Goal: Information Seeking & Learning: Learn about a topic

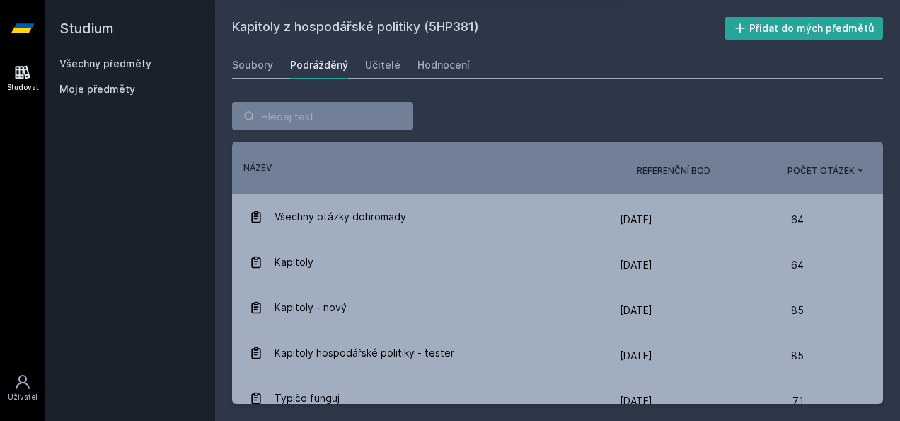
click at [573, 91] on button "Jasně, jsem pro" at bounding box center [548, 91] width 124 height 35
click at [354, 113] on input "search" at bounding box center [322, 116] width 181 height 28
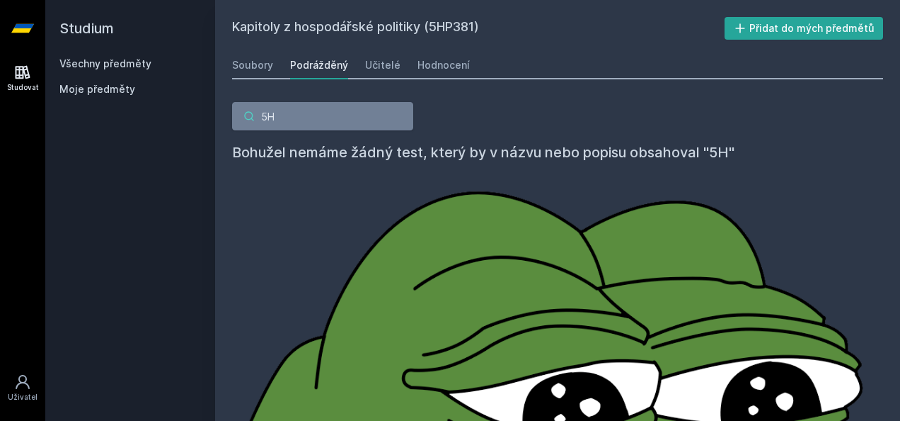
type input "5"
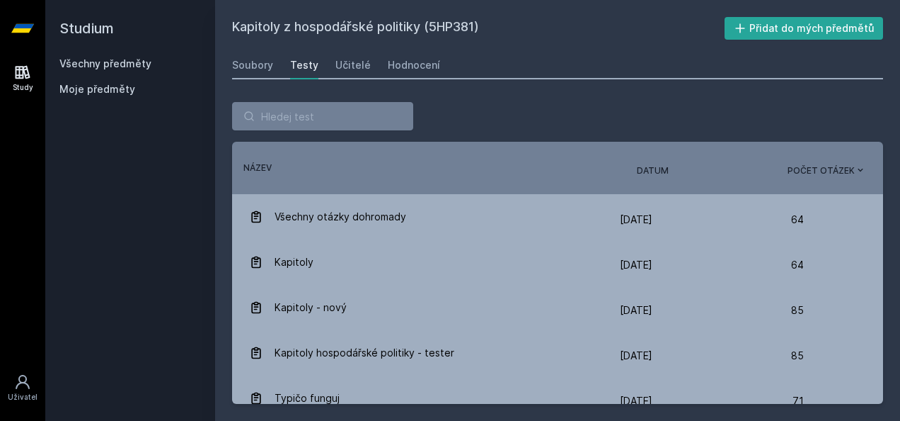
click at [81, 68] on link "Všechny předměty" at bounding box center [105, 63] width 92 height 12
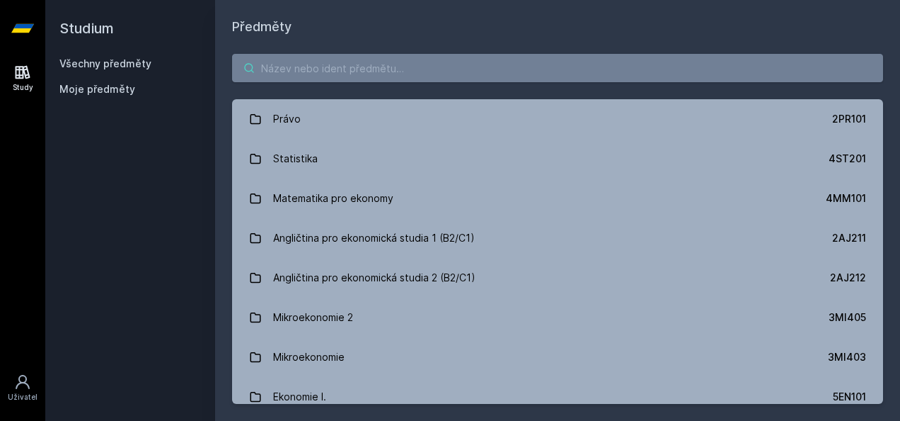
click at [491, 70] on input "search" at bounding box center [557, 68] width 651 height 28
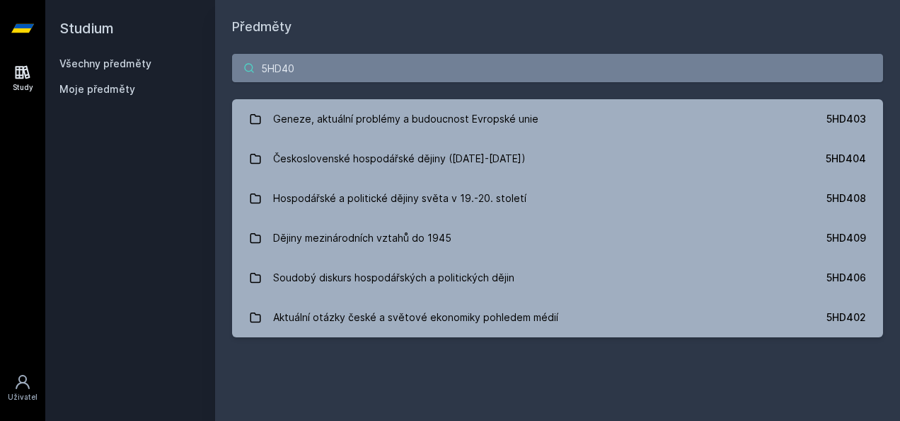
type input "5HD408"
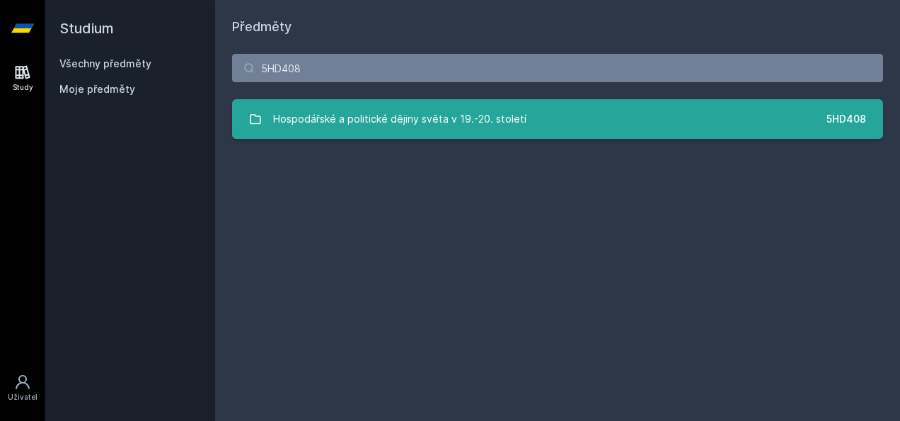
click at [566, 120] on link "Hospodářské a politické dějiny světa v 19.-20. století 5HD408" at bounding box center [557, 119] width 651 height 40
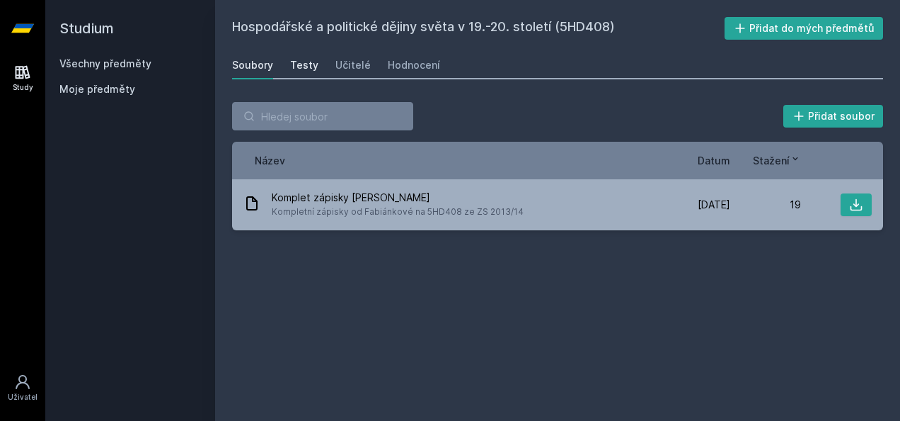
click at [307, 67] on div "Testy" at bounding box center [304, 65] width 28 height 14
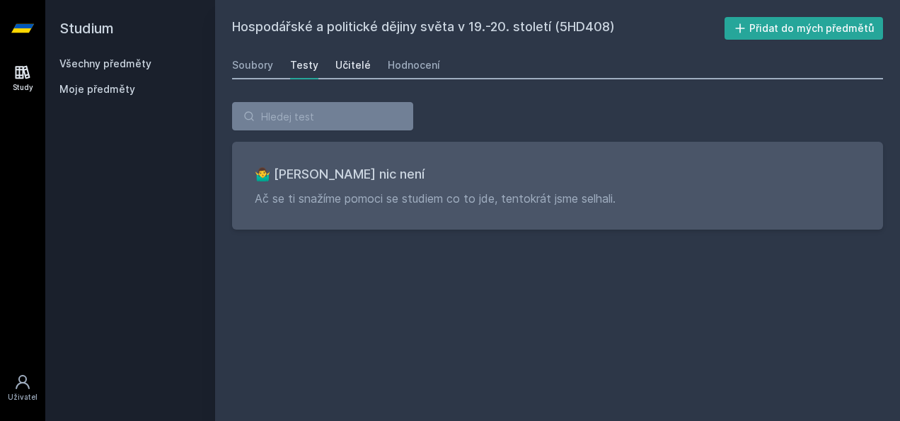
click at [355, 68] on div "Učitelé" at bounding box center [353, 65] width 35 height 14
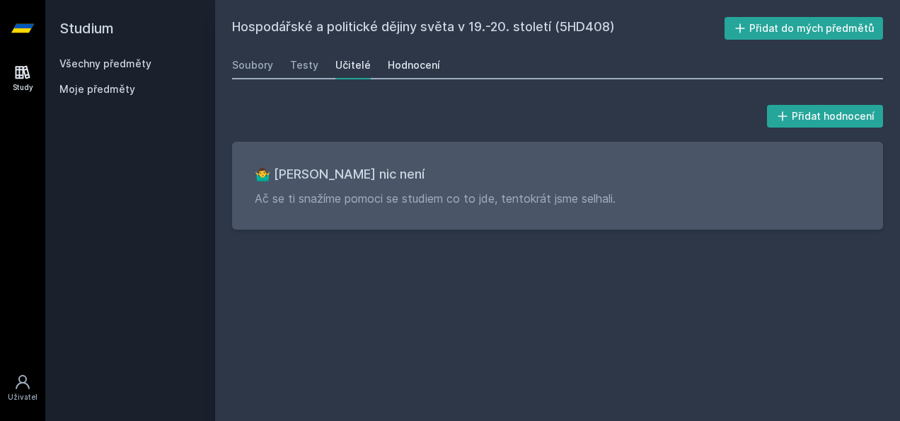
click at [407, 55] on link "Hodnocení" at bounding box center [414, 65] width 52 height 28
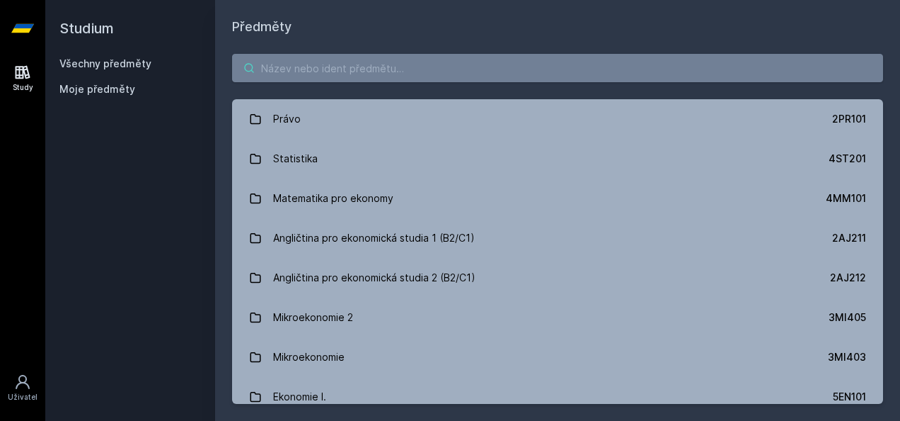
click at [282, 70] on input "search" at bounding box center [557, 68] width 651 height 28
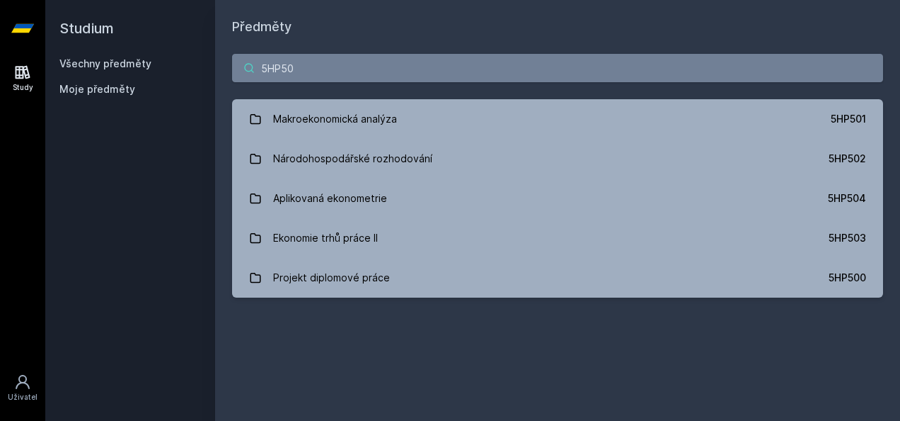
type input "5HP503"
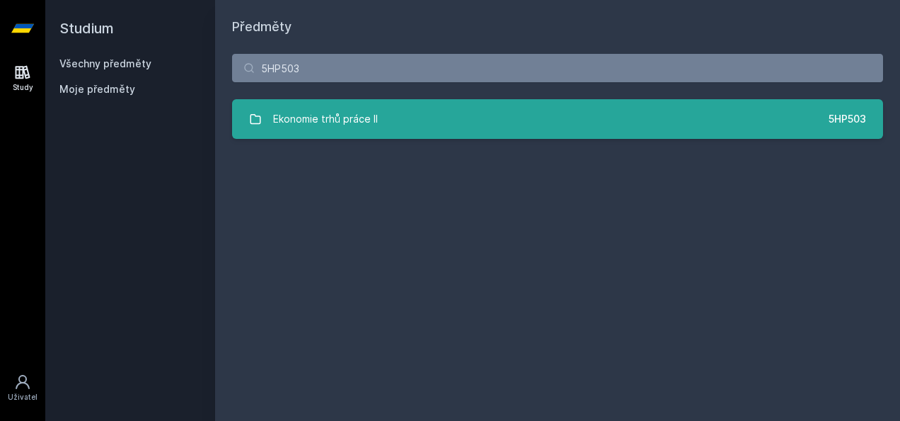
click at [321, 103] on link "Ekonomie trhů práce II 5HP503" at bounding box center [557, 119] width 651 height 40
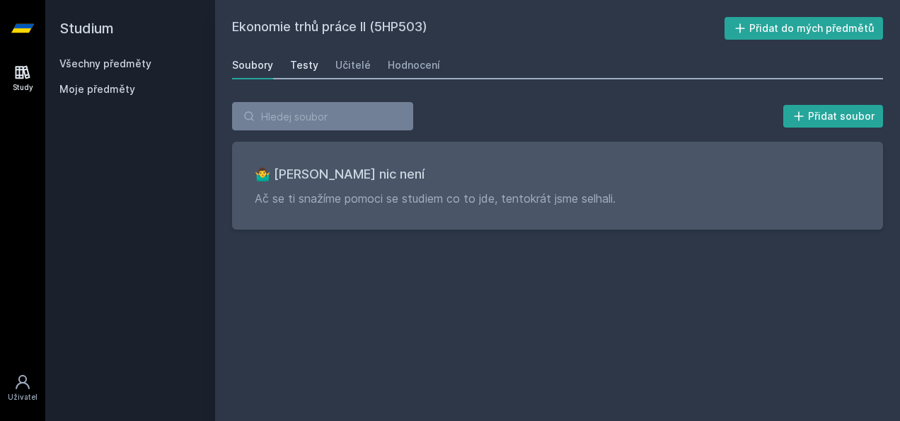
click at [300, 64] on div "Testy" at bounding box center [304, 65] width 28 height 14
click at [344, 61] on div "Učitelé" at bounding box center [353, 65] width 35 height 14
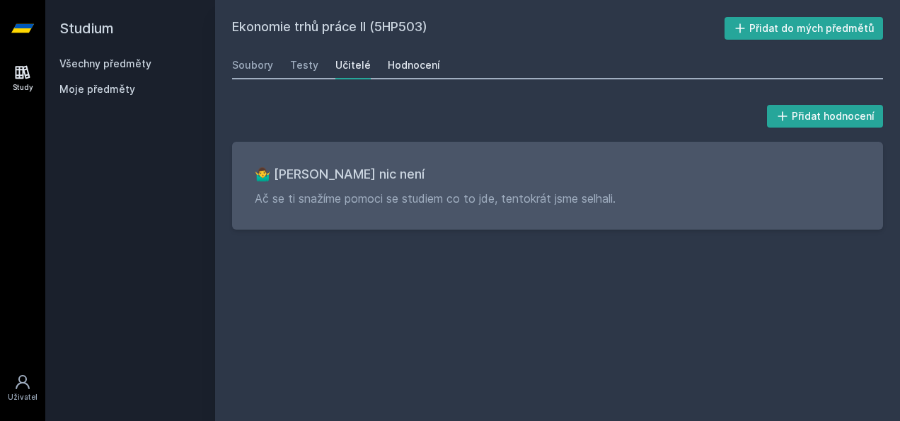
click at [409, 59] on div "Hodnocení" at bounding box center [414, 65] width 52 height 14
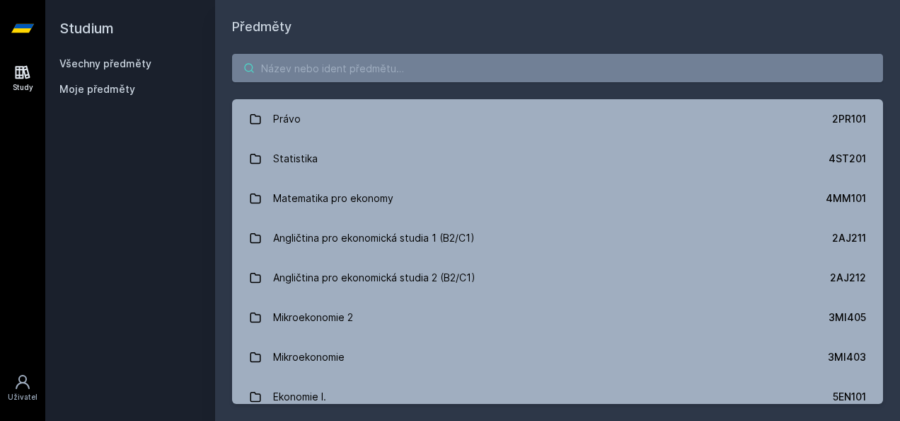
click at [277, 55] on input "search" at bounding box center [557, 68] width 651 height 28
type input "ř"
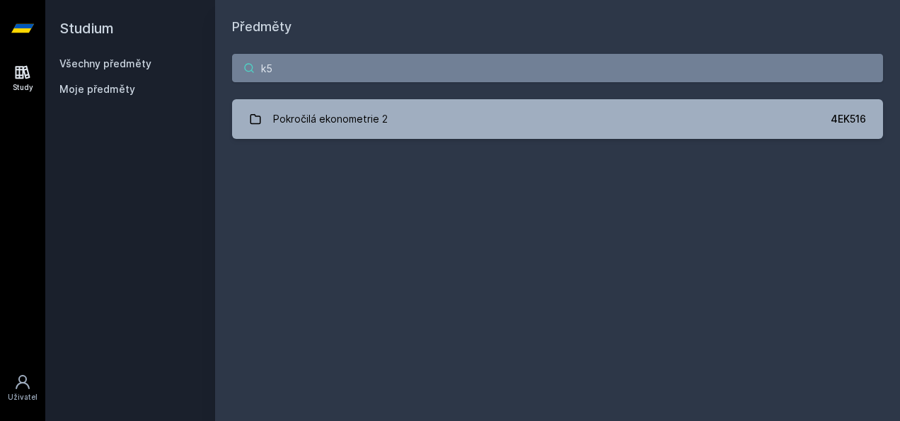
type input "k"
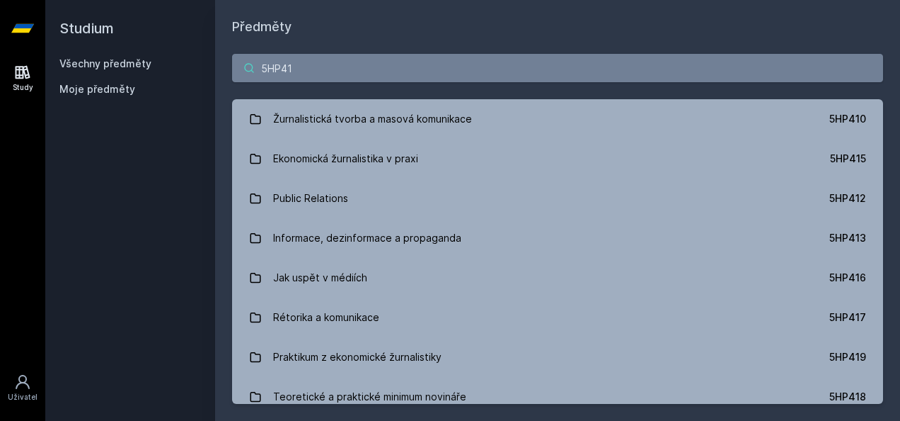
type input "5HP418"
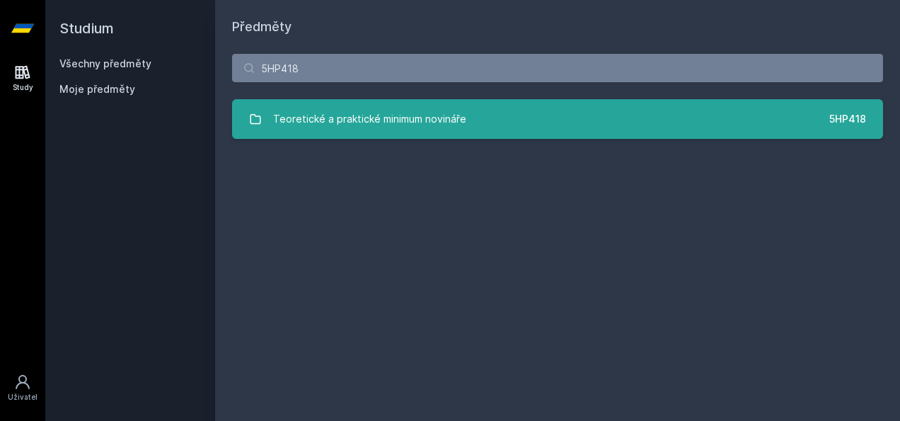
click at [285, 120] on div "Teoretické a praktické minimum novináře" at bounding box center [369, 119] width 193 height 28
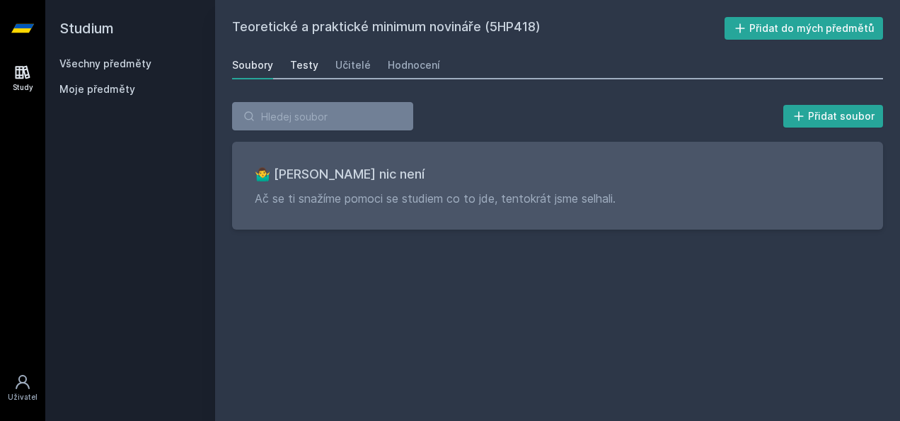
click at [294, 73] on link "Testy" at bounding box center [304, 65] width 28 height 28
click at [343, 58] on div "Učitelé" at bounding box center [353, 65] width 35 height 14
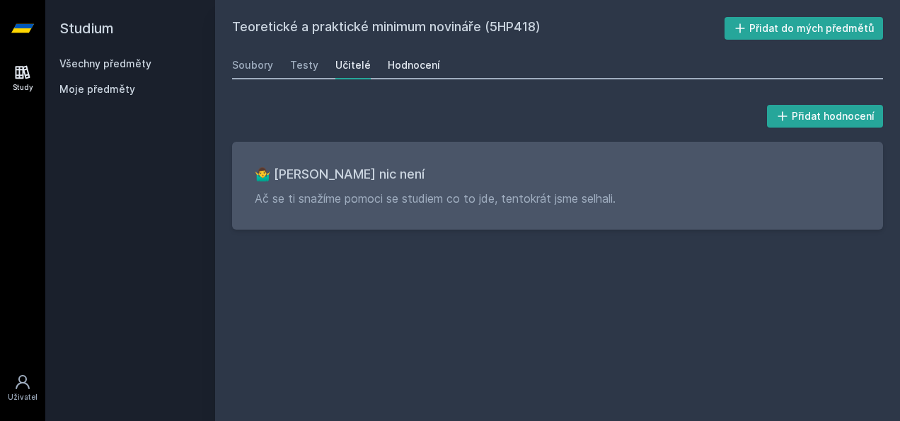
click at [409, 59] on div "Hodnocení" at bounding box center [414, 65] width 52 height 14
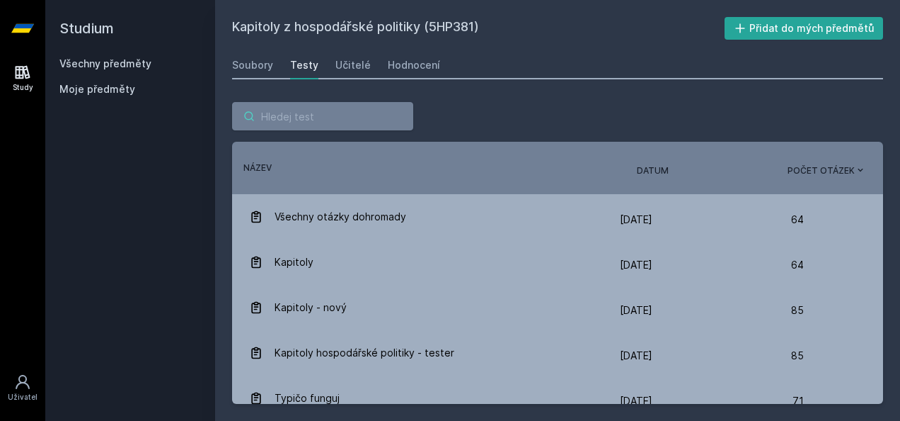
click at [354, 113] on input "search" at bounding box center [322, 116] width 181 height 28
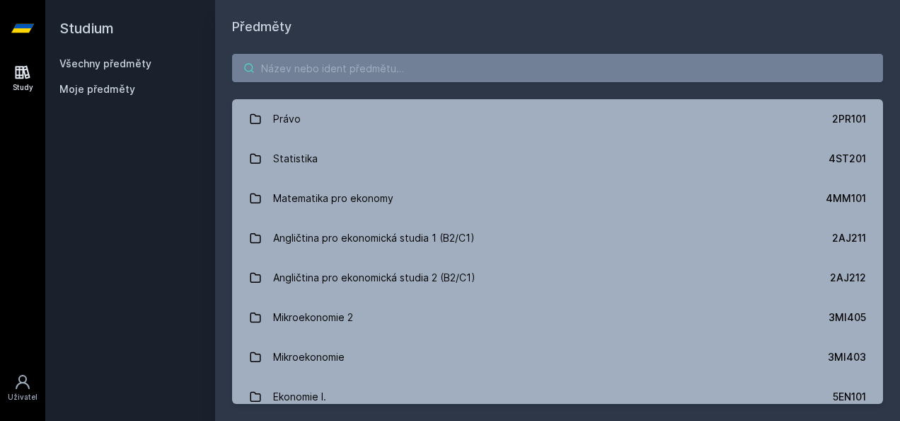
click at [272, 67] on input "search" at bounding box center [557, 68] width 651 height 28
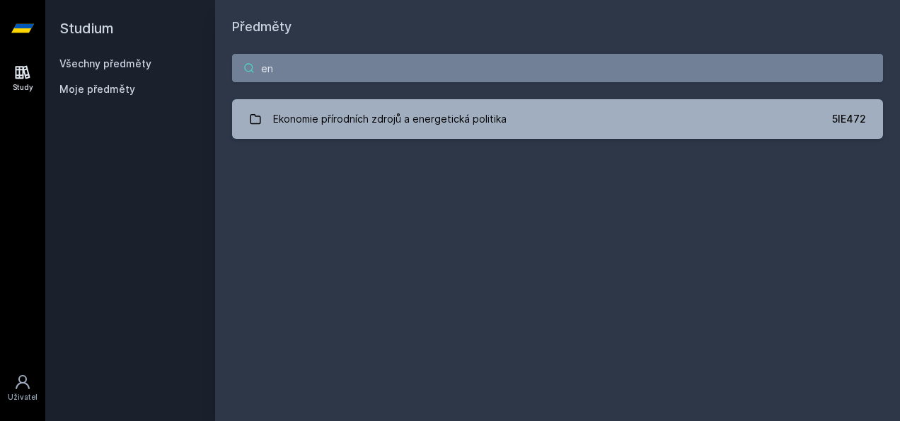
type input "e"
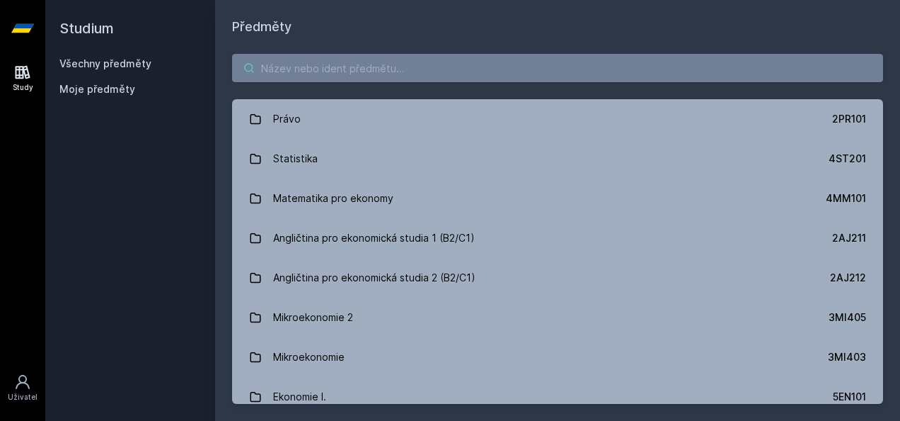
type input "P"
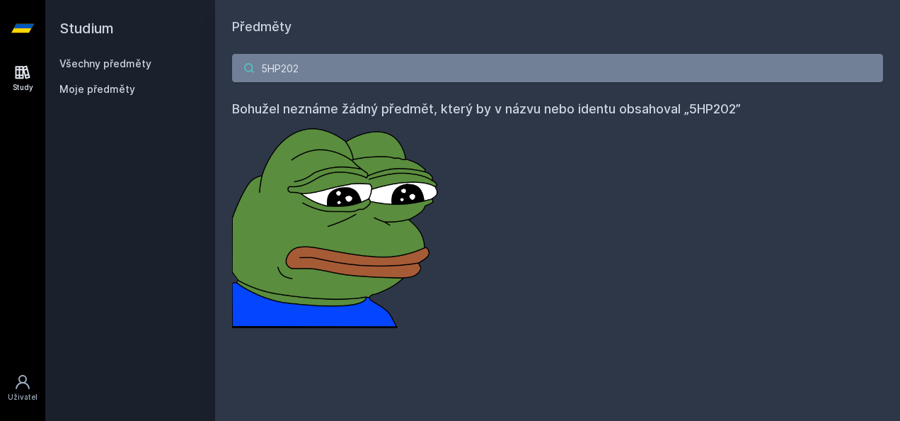
type input "5HP202"
drag, startPoint x: 371, startPoint y: 65, endPoint x: 233, endPoint y: 85, distance: 139.5
click at [233, 85] on div "5HP202 Bohužel neznáme žádný předmět, který by v názvu nebo identu obsahoval „5…" at bounding box center [557, 191] width 685 height 308
type input "n"
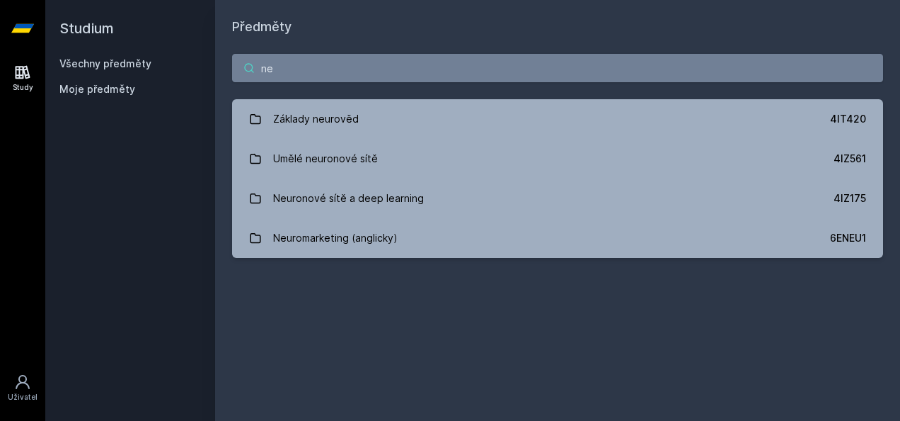
type input "n"
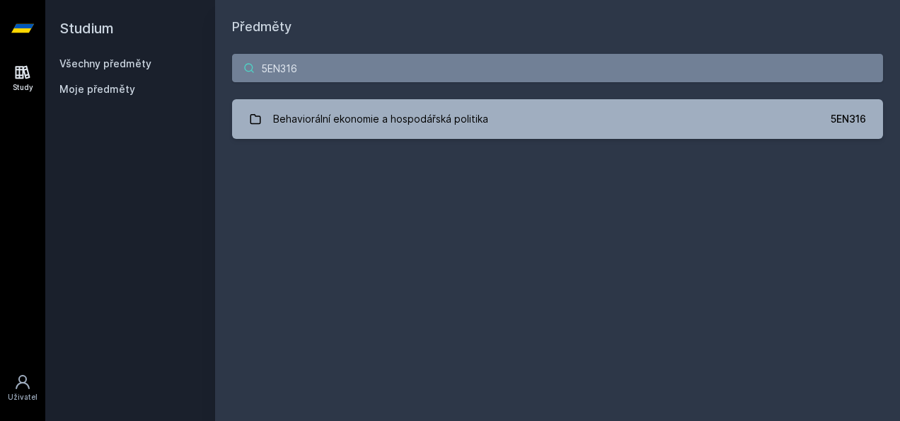
type input "5EN316"
